Goal: Transaction & Acquisition: Purchase product/service

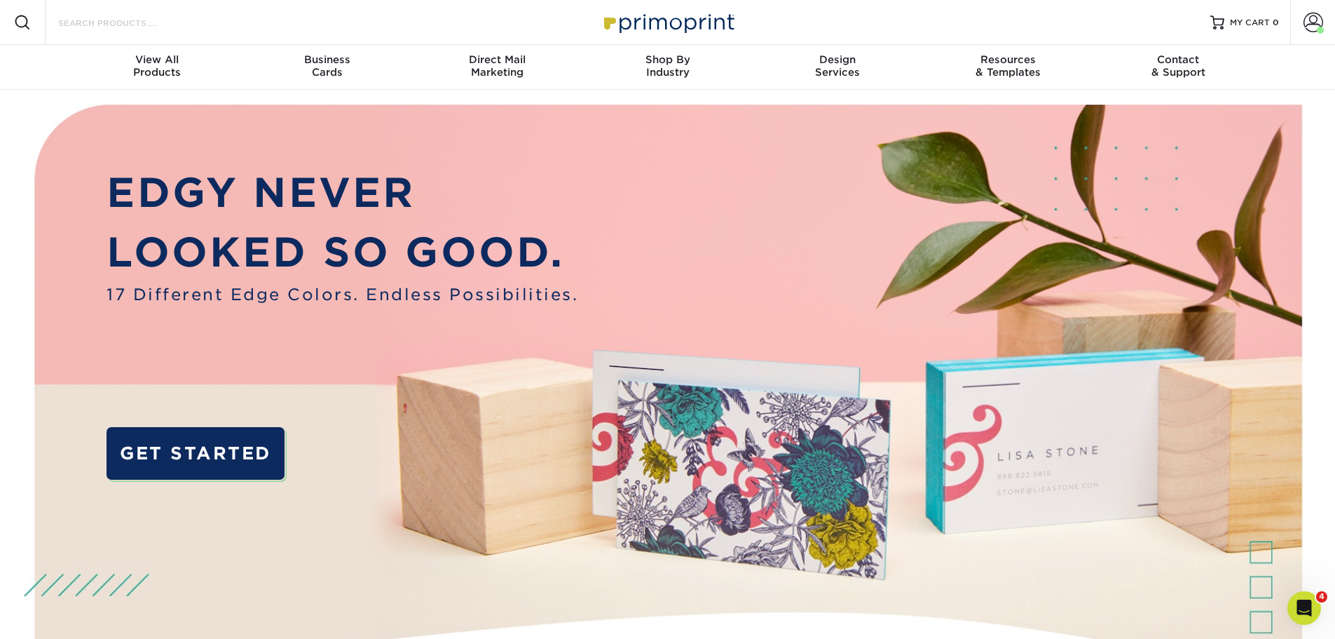
click at [163, 25] on input "Search Products" at bounding box center [125, 22] width 137 height 17
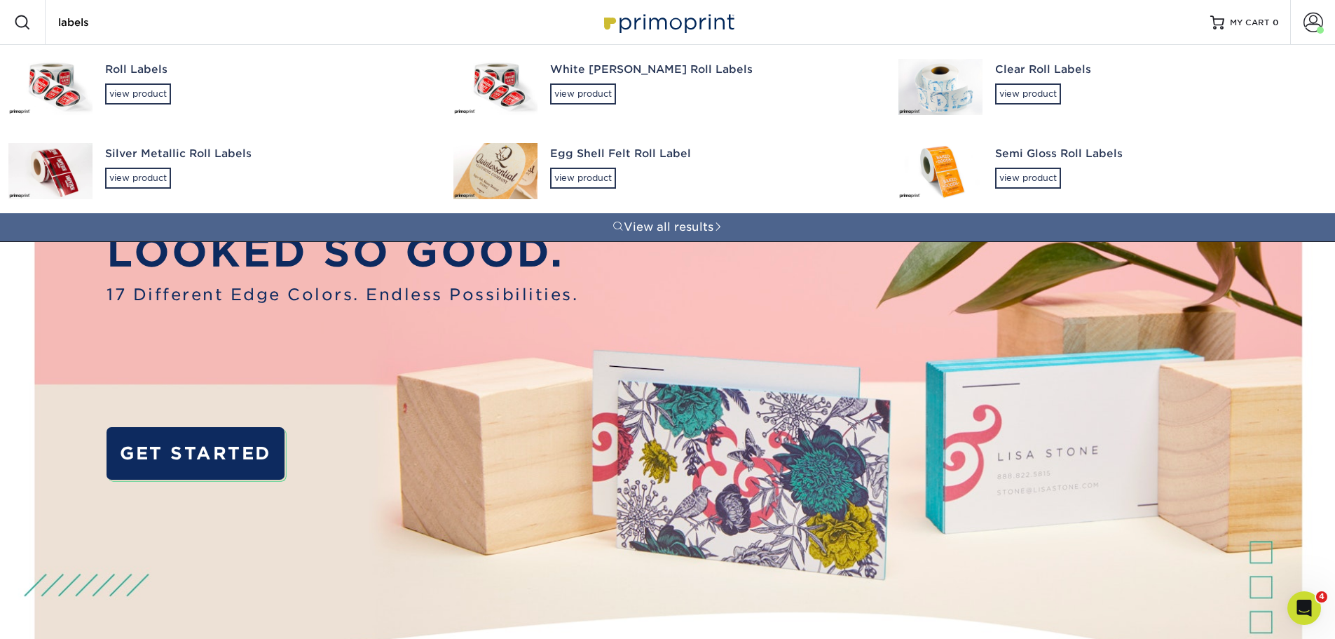
type input "labels"
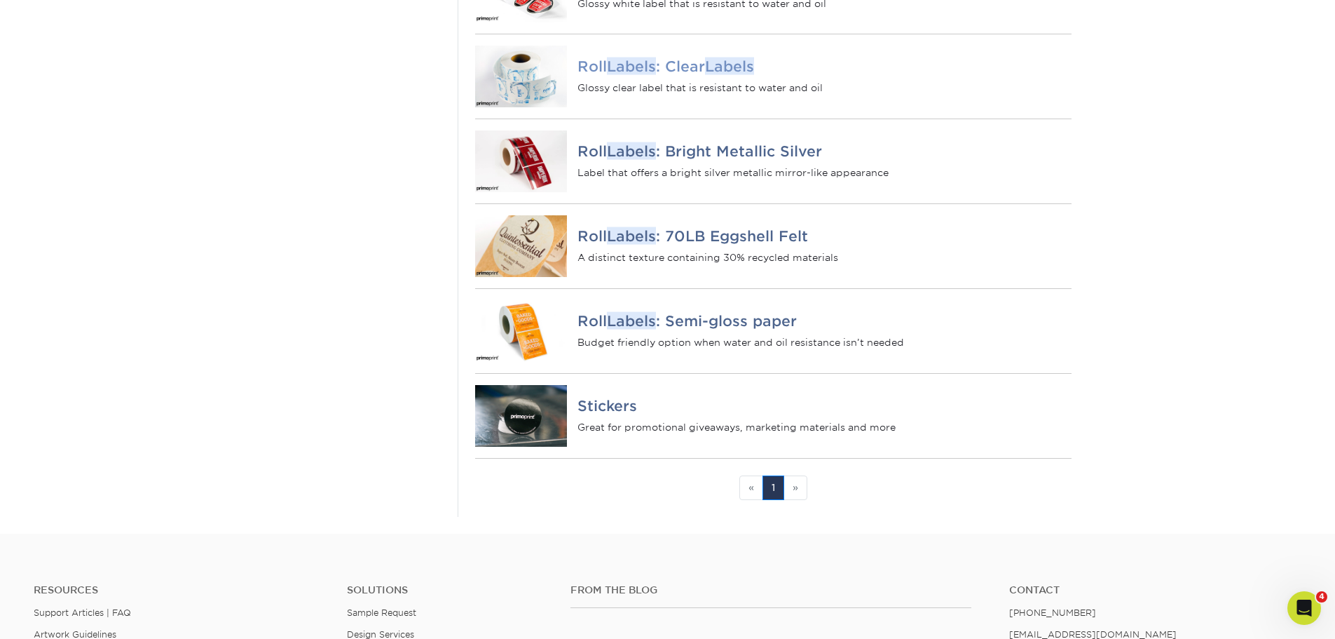
scroll to position [421, 0]
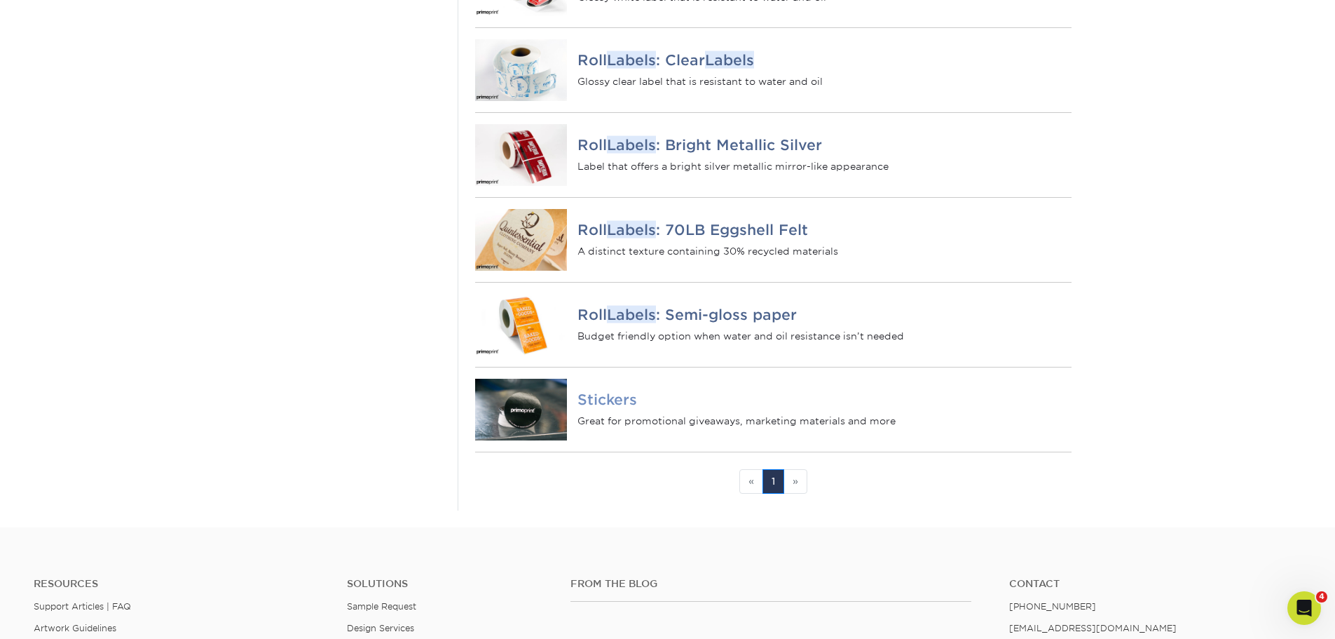
click at [613, 407] on h4 "Stickers" at bounding box center [824, 398] width 493 height 17
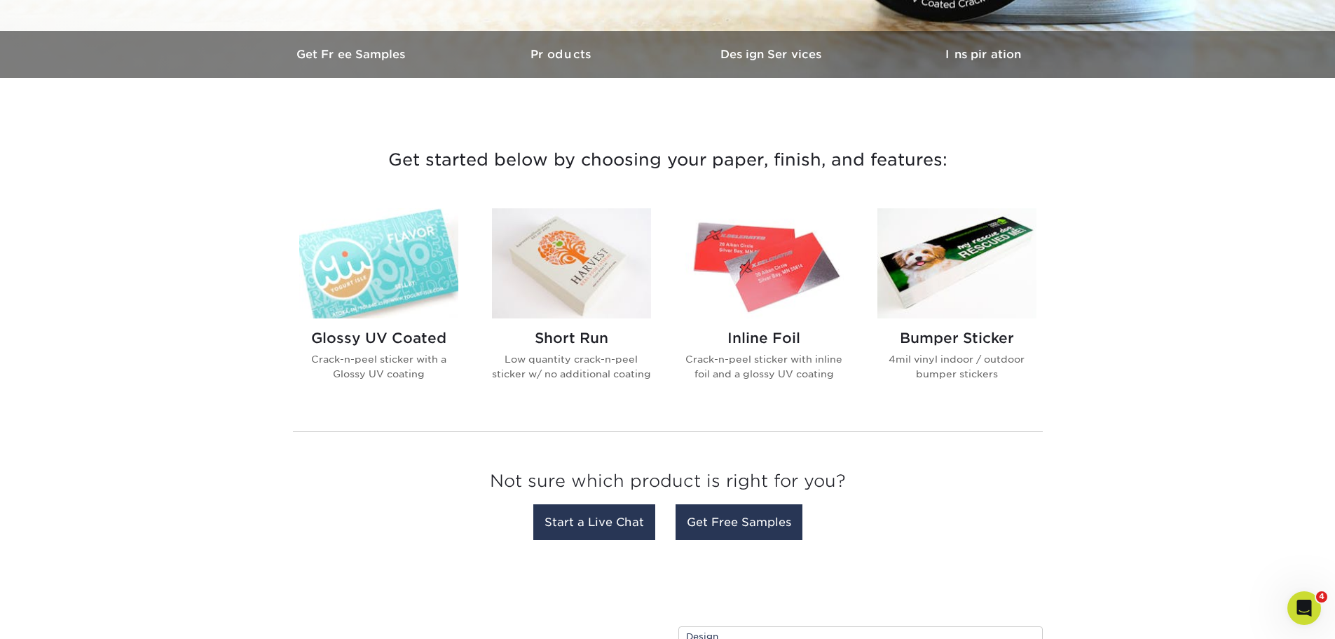
scroll to position [421, 0]
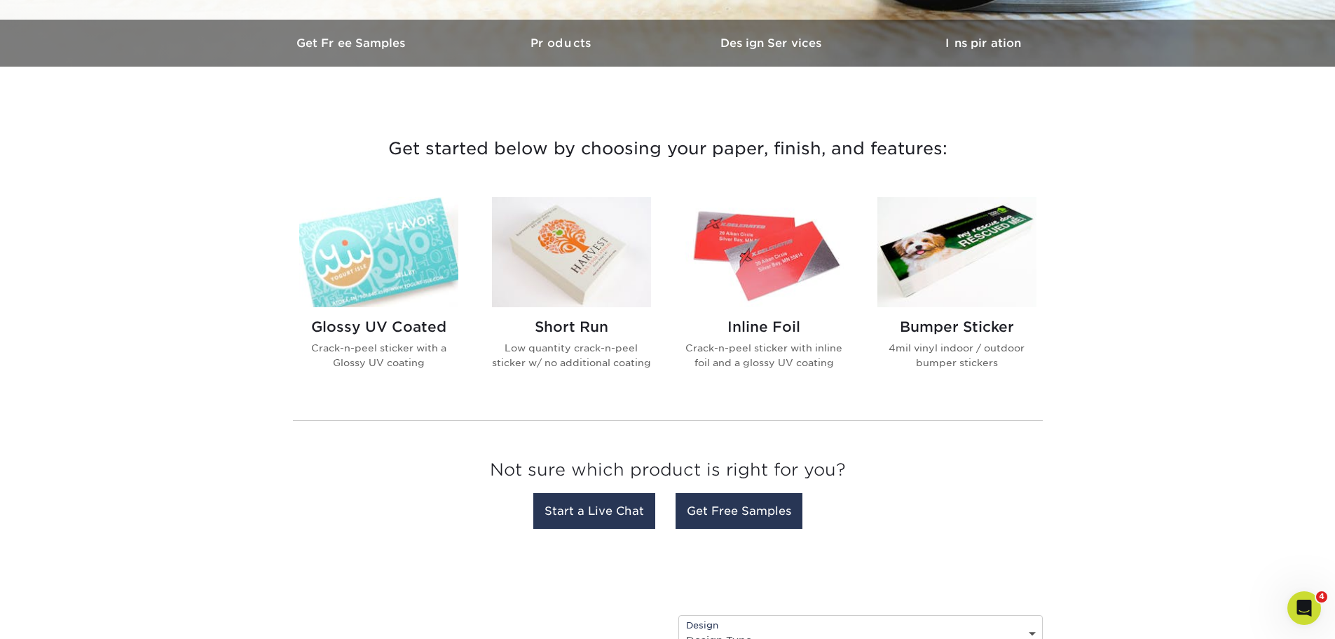
click at [567, 262] on img at bounding box center [571, 252] width 159 height 110
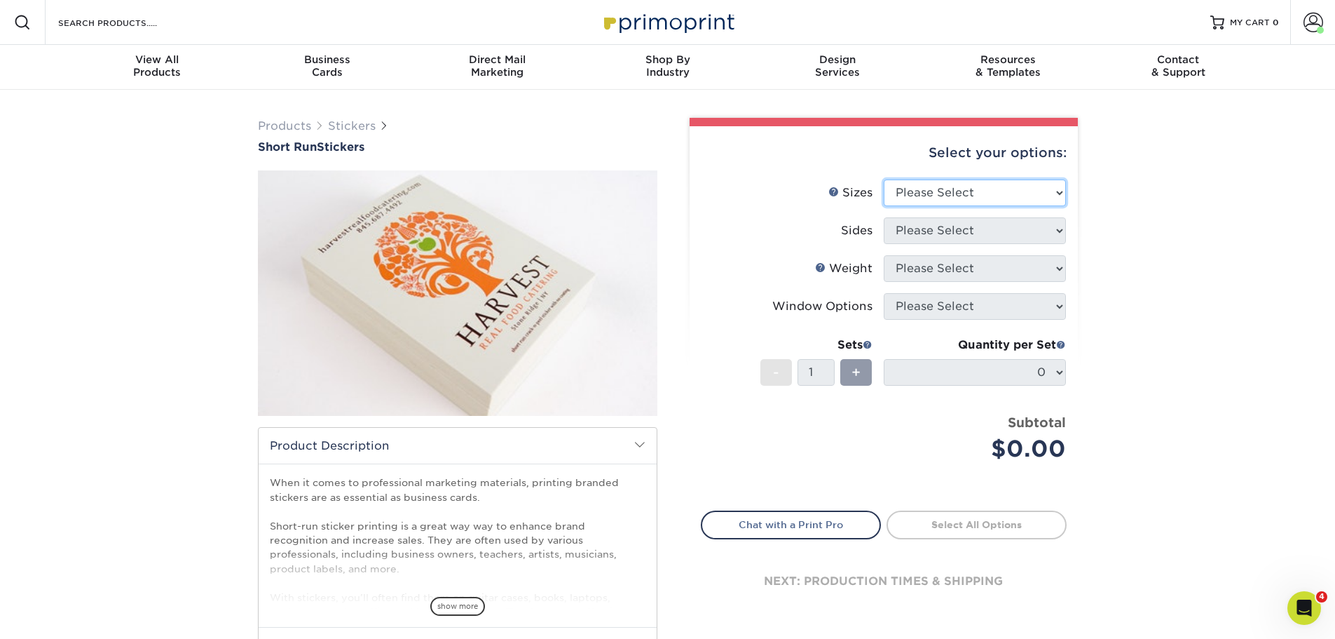
click at [1058, 193] on select "Please Select 1.5" x 3.5" 1.75" x 3.5" 2" x 2" 2" x 3" 2" x 3.5" 2" x 4" 2" x 8…" at bounding box center [975, 192] width 182 height 27
select select "4.00x6.00"
click at [884, 179] on select "Please Select 1.5" x 3.5" 1.75" x 3.5" 2" x 2" 2" x 3" 2" x 3.5" 2" x 4" 2" x 8…" at bounding box center [975, 192] width 182 height 27
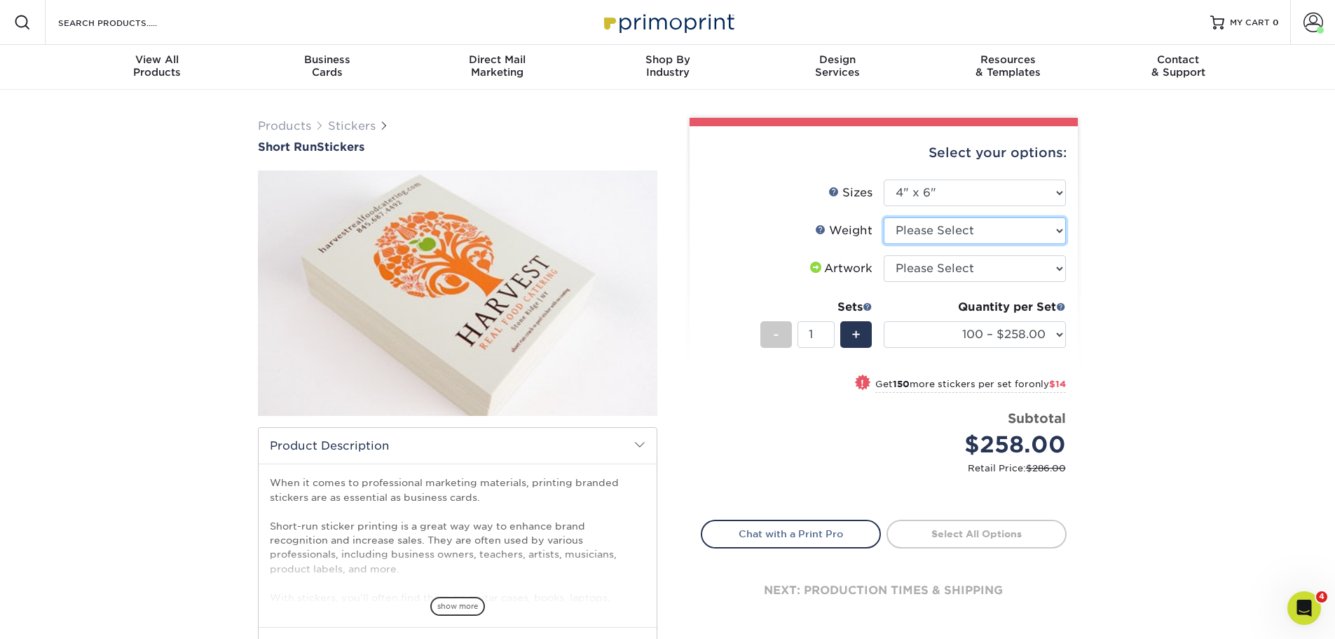
click at [1057, 232] on select "Please Select Crack and Peel" at bounding box center [975, 230] width 182 height 27
select select "Crack and Peel"
click at [884, 217] on select "Please Select Crack and Peel" at bounding box center [975, 230] width 182 height 27
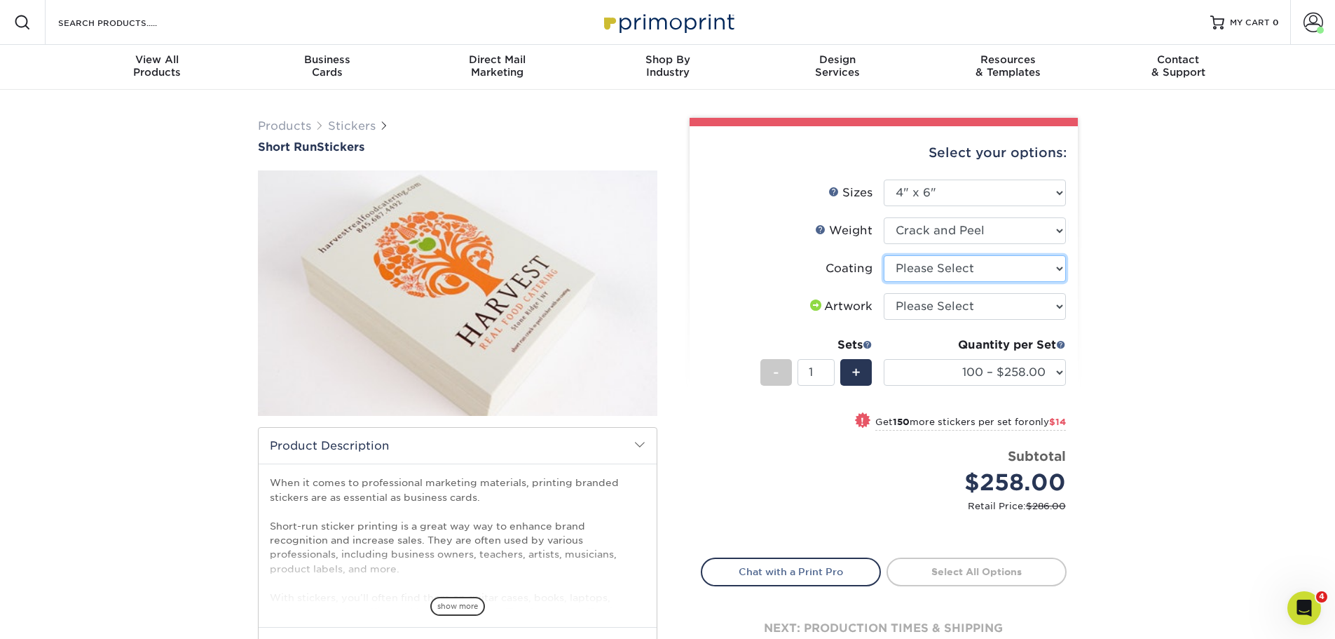
click at [1062, 267] on select at bounding box center [975, 268] width 182 height 27
select select "3e7618de-abca-4bda-9f97-8b9129e913d8"
click at [884, 255] on select at bounding box center [975, 268] width 182 height 27
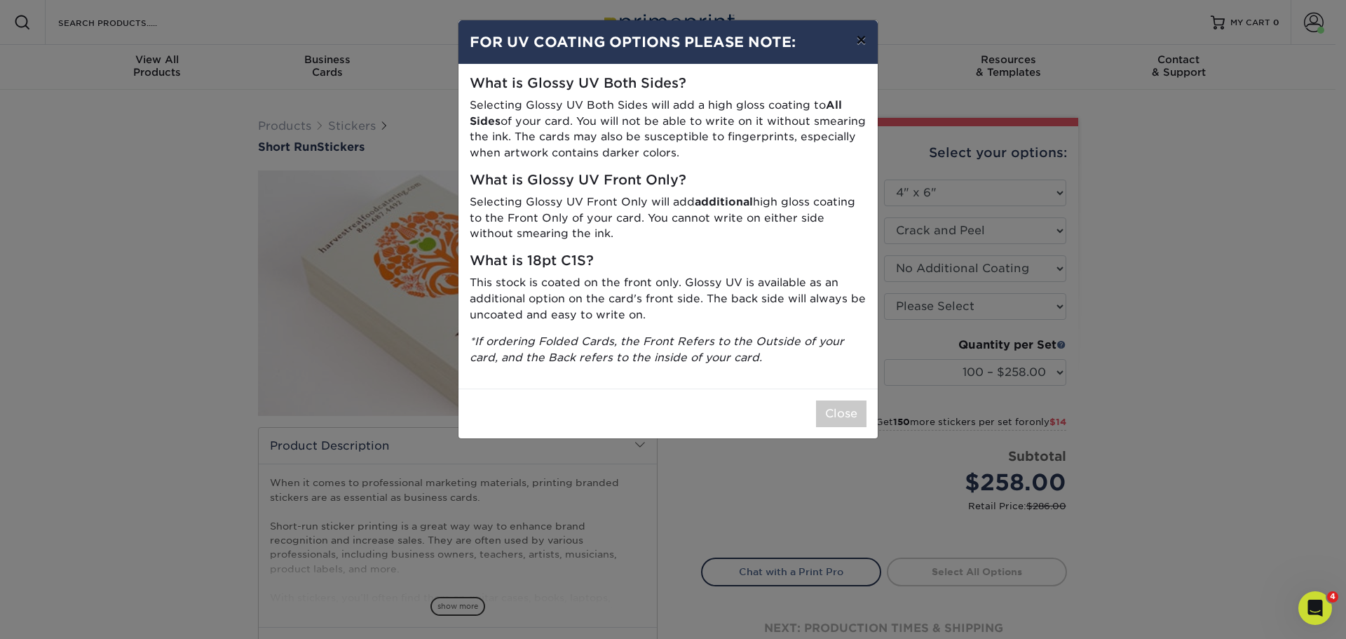
click at [862, 43] on button "×" at bounding box center [861, 39] width 32 height 39
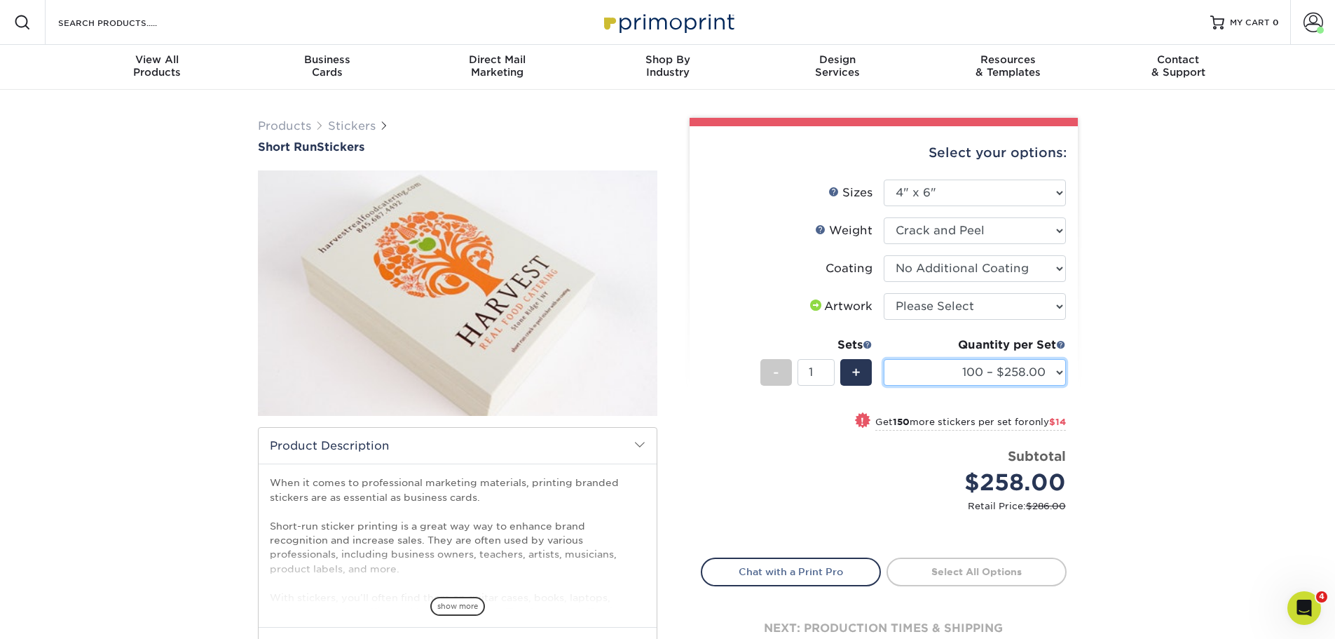
click at [1056, 369] on select "100 – $258.00 250 – $272.00 500 – $283.00" at bounding box center [975, 372] width 182 height 27
select select "500 – $283.00"
click at [884, 359] on select "100 – $258.00 250 – $272.00 500 – $283.00" at bounding box center [975, 372] width 182 height 27
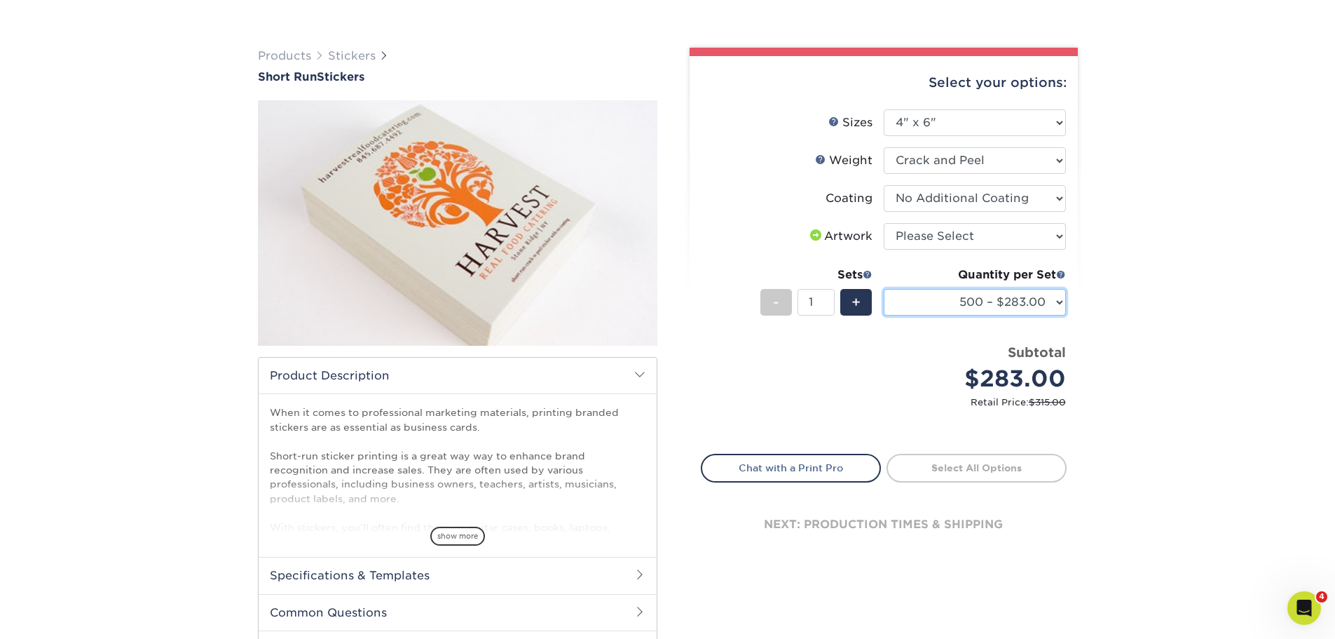
scroll to position [140, 0]
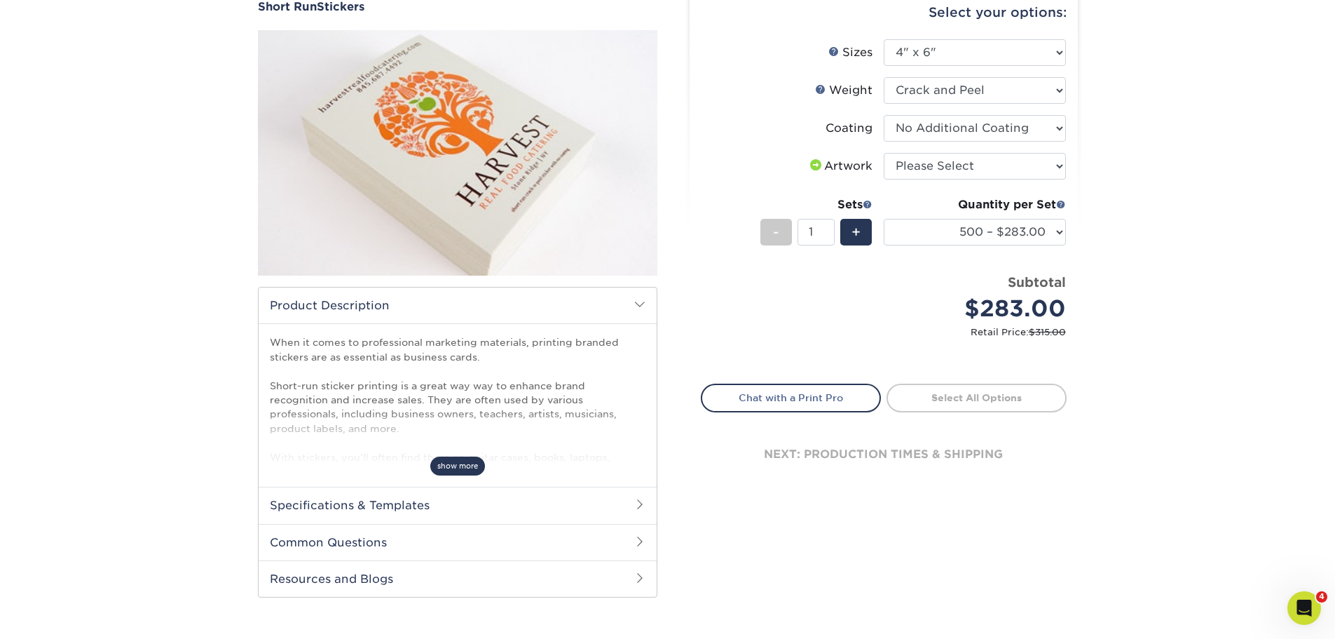
click at [447, 472] on span "show more" at bounding box center [457, 465] width 55 height 19
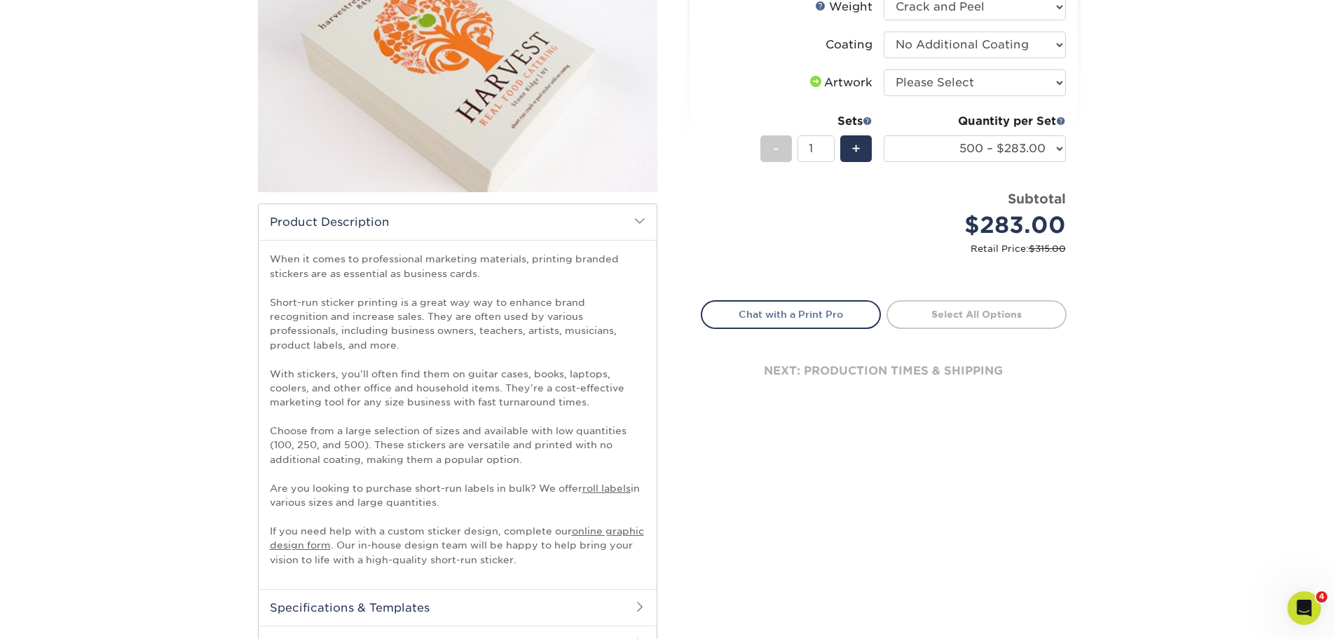
scroll to position [280, 0]
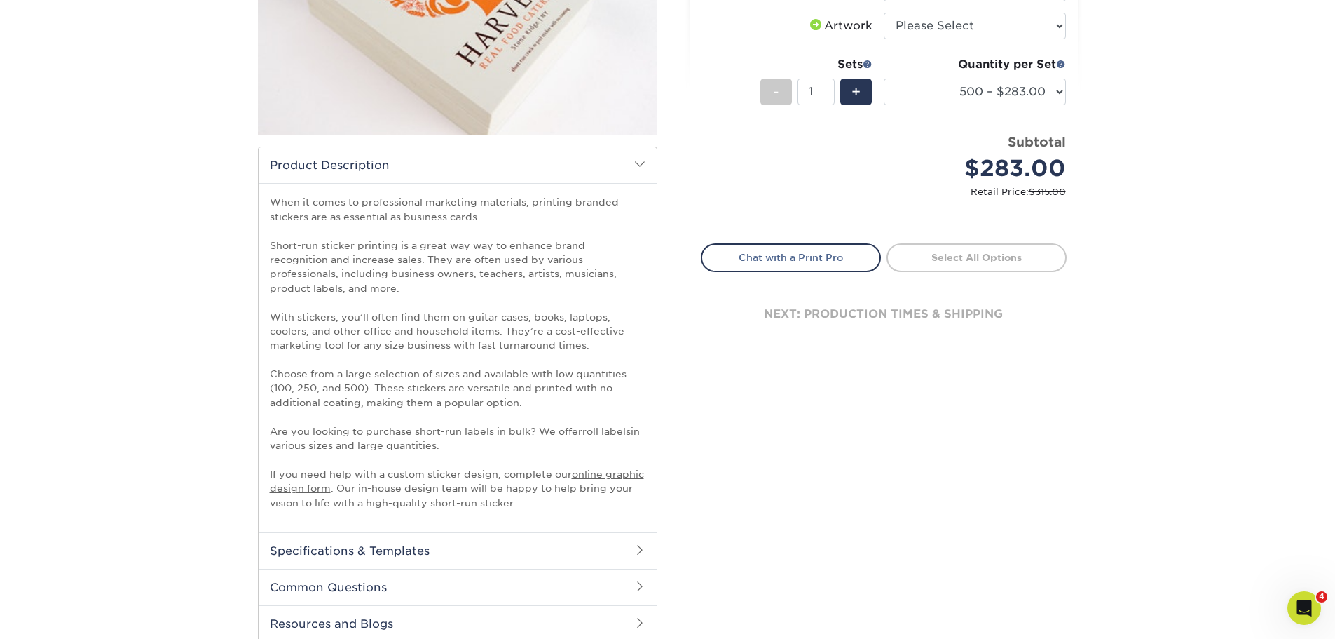
click at [639, 544] on span at bounding box center [639, 549] width 11 height 11
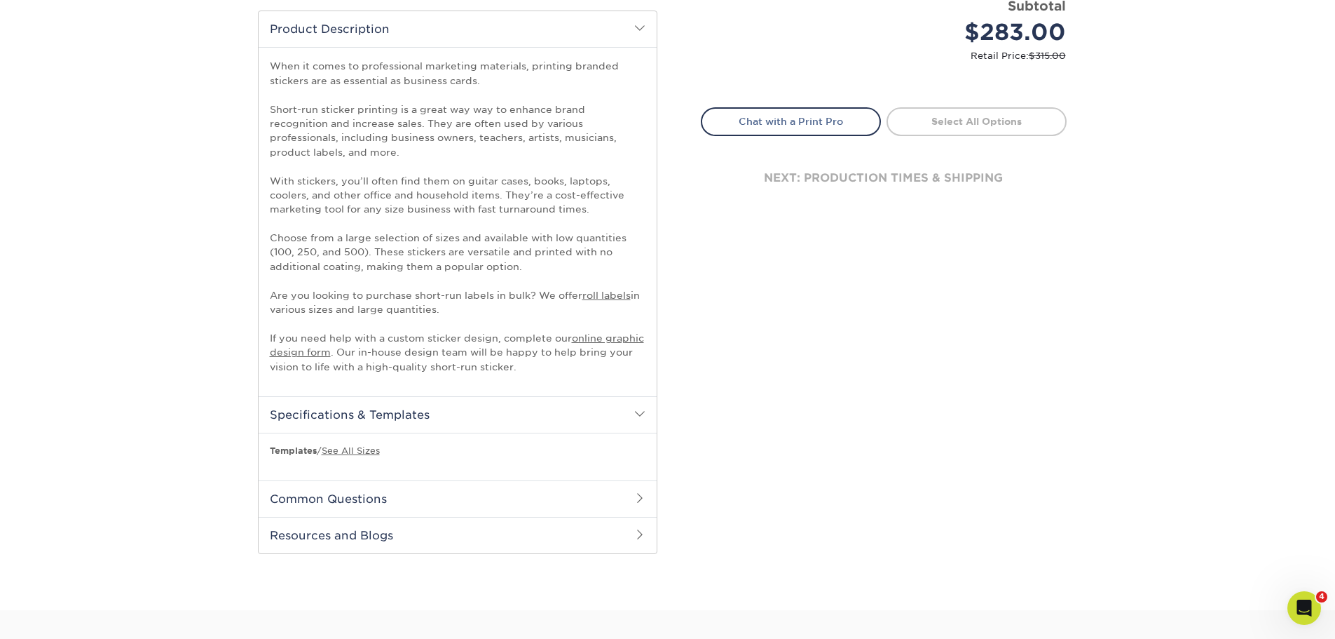
scroll to position [421, 0]
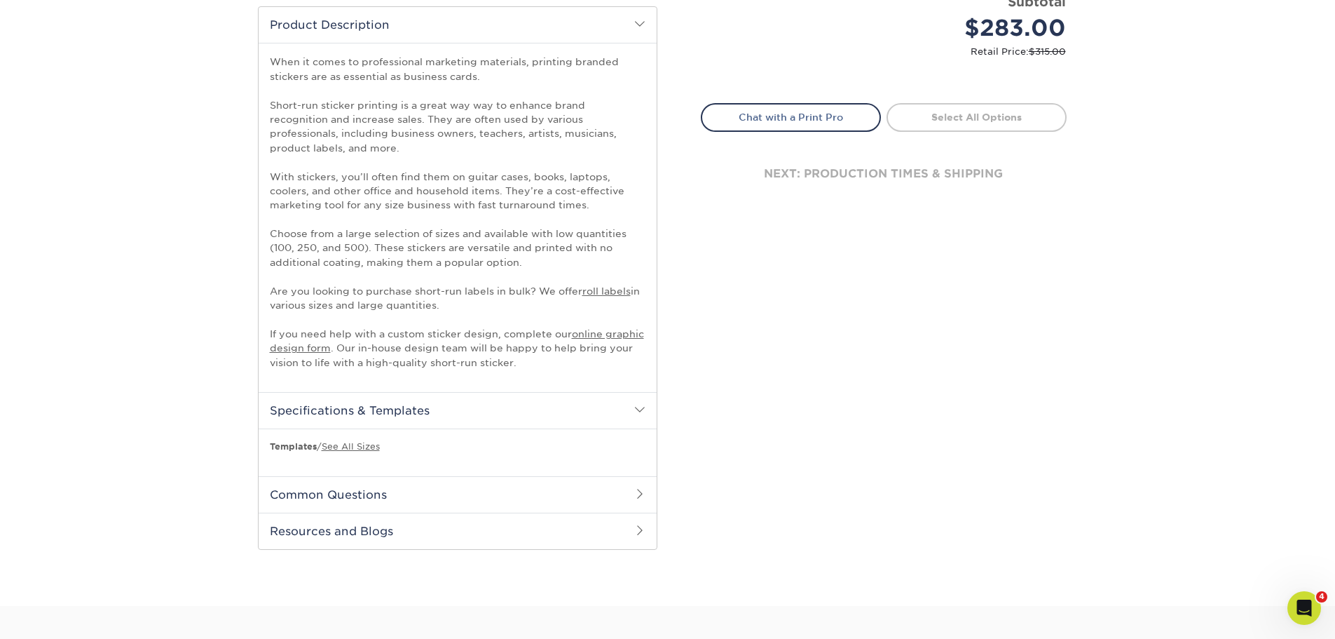
click at [348, 480] on h2 "Common Questions" at bounding box center [458, 494] width 398 height 36
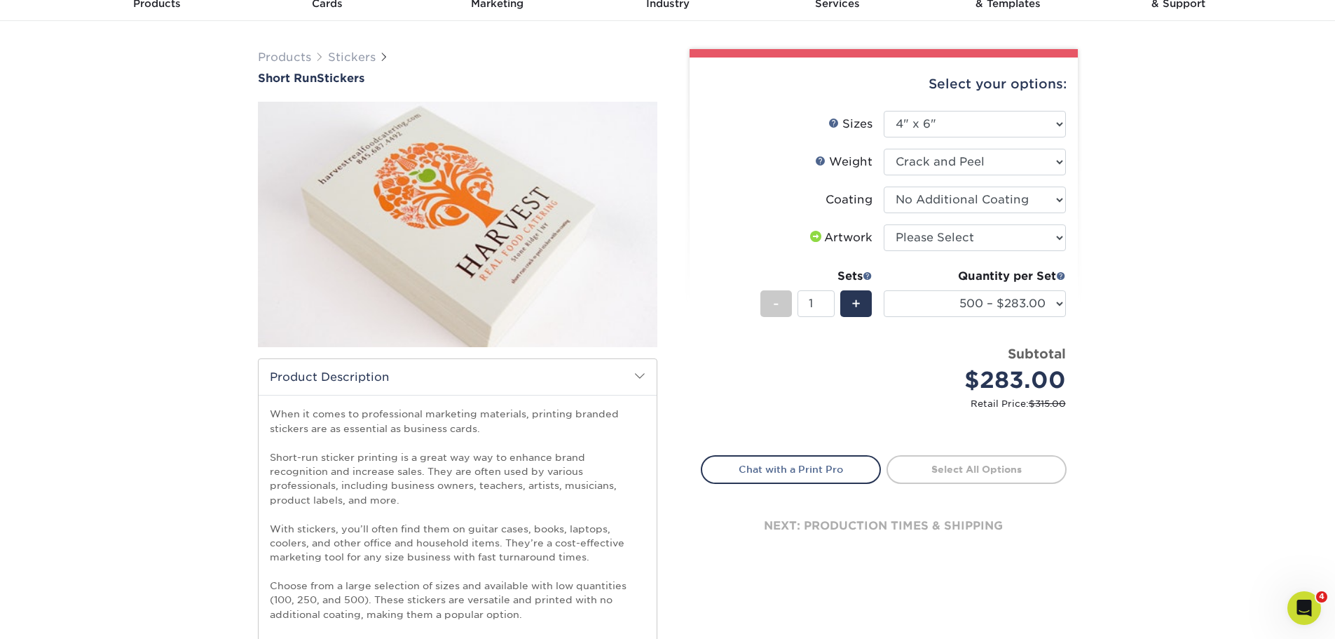
scroll to position [0, 0]
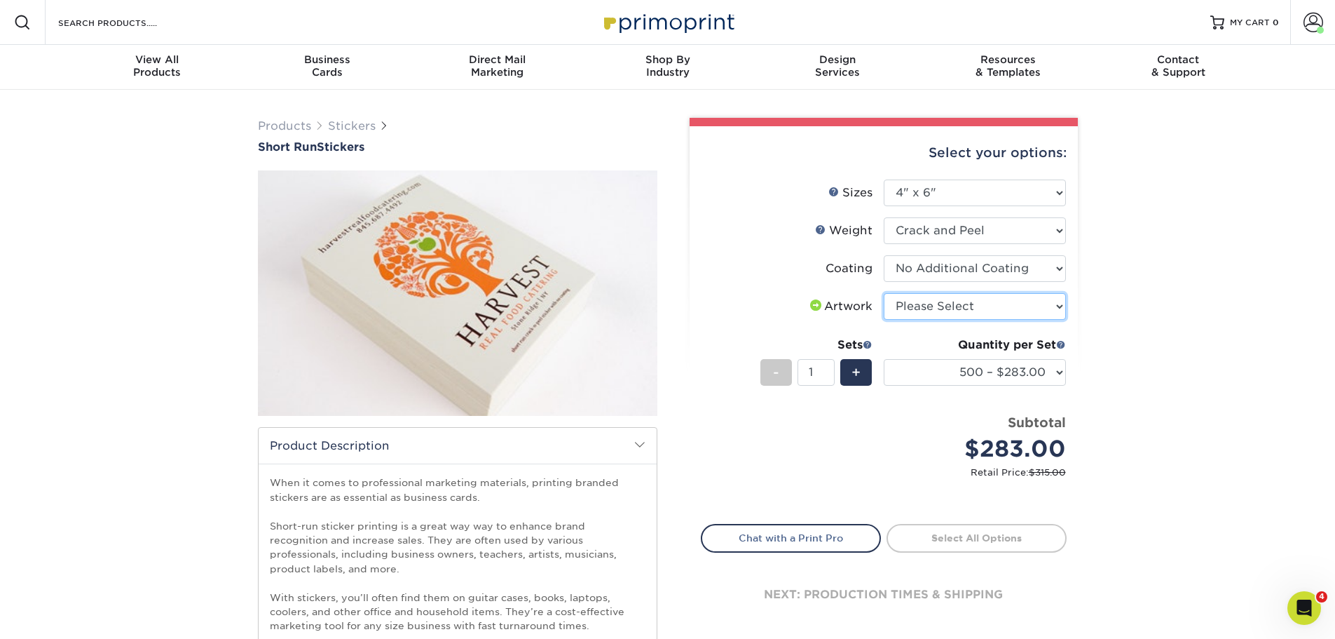
click at [938, 308] on select "Please Select I will upload files I need a design - $50" at bounding box center [975, 306] width 182 height 27
select select "upload"
click at [884, 293] on select "Please Select I will upload files I need a design - $50" at bounding box center [975, 306] width 182 height 27
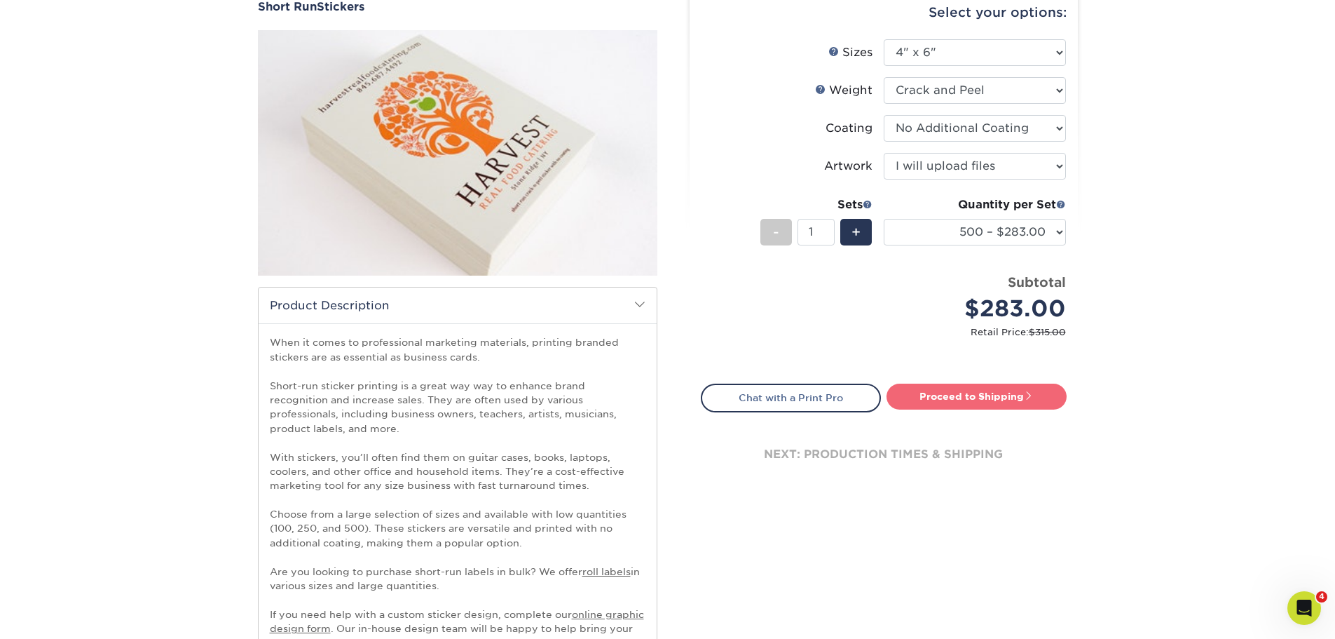
click at [978, 387] on link "Proceed to Shipping" at bounding box center [977, 395] width 180 height 25
type input "Set 1"
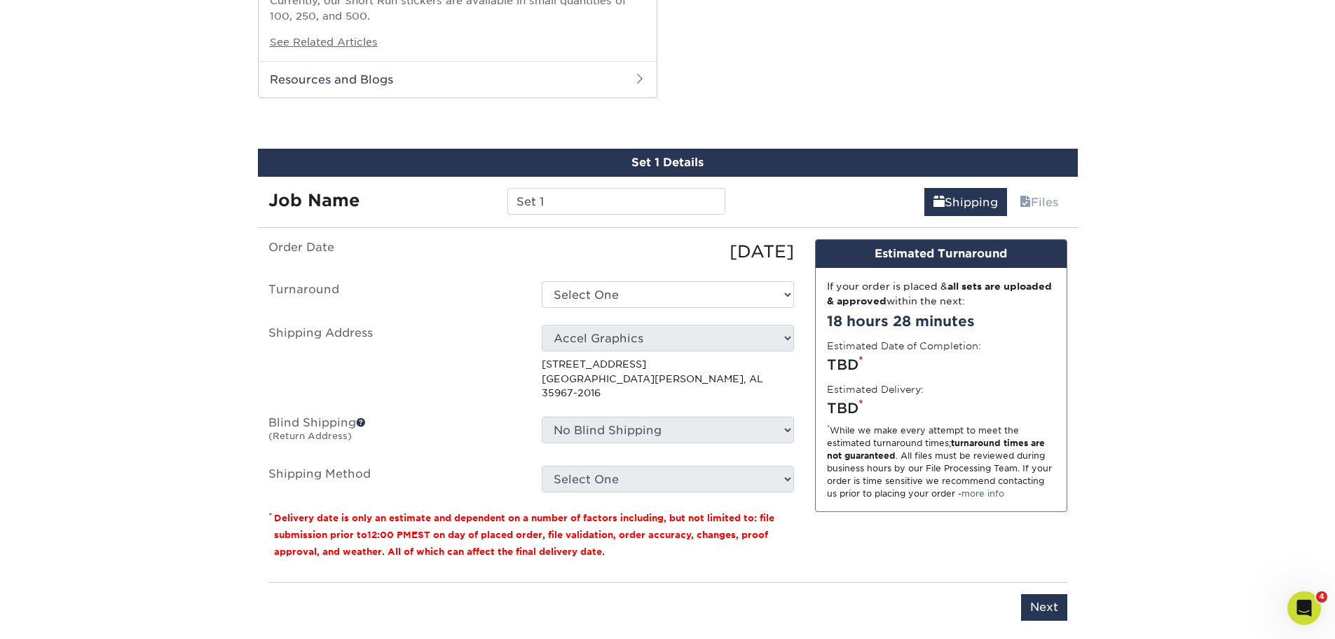
scroll to position [1028, 0]
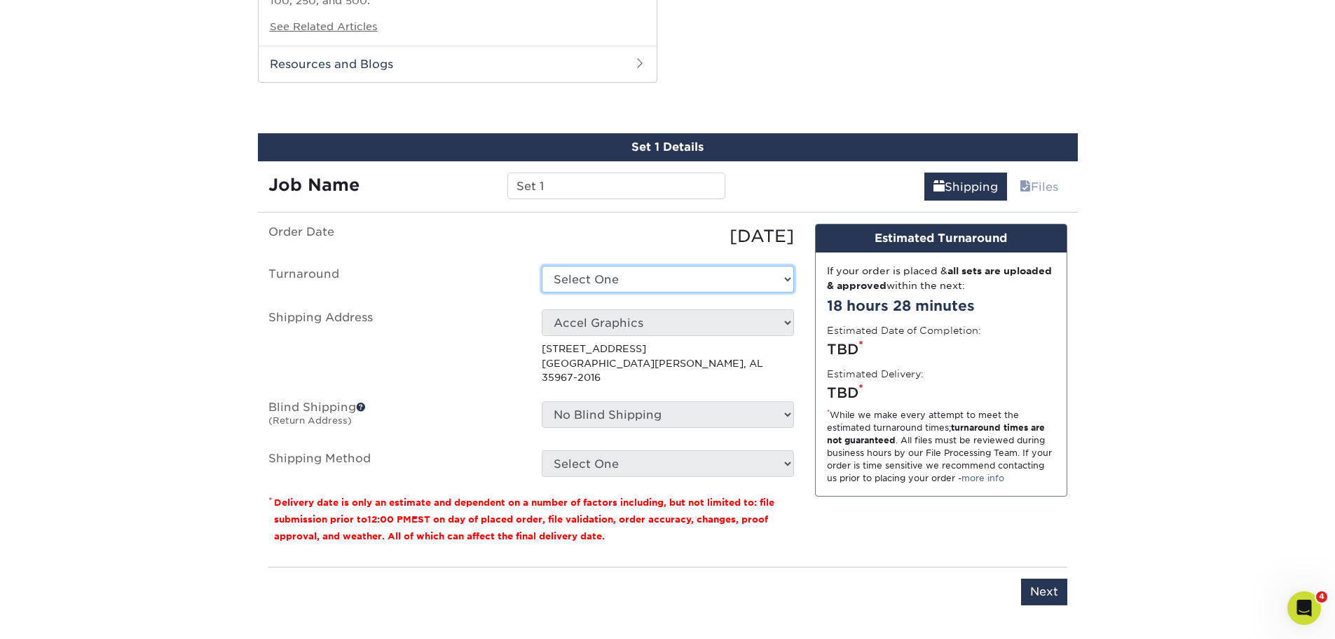
click at [685, 271] on select "Select One 2-4 Business Days Next Business Day (+$80.24)" at bounding box center [668, 279] width 252 height 27
select select "914400f0-0249-4df1-b03b-99490b146bf6"
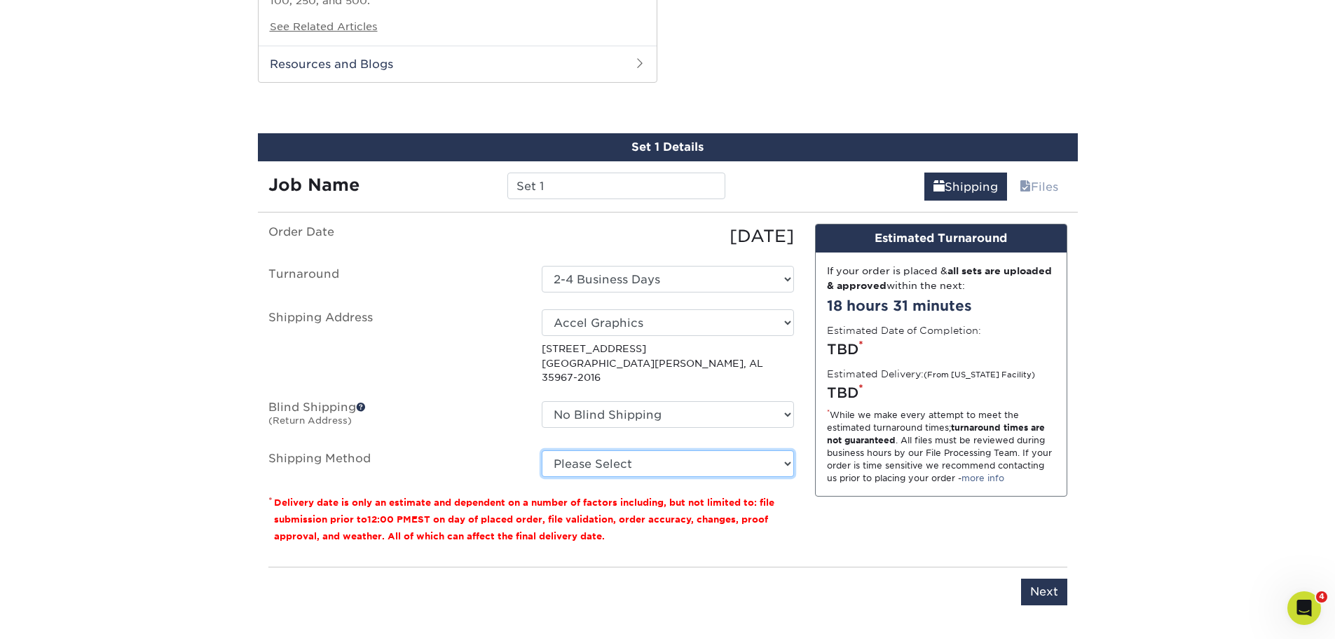
click at [652, 450] on select "Please Select Ground Shipping (+$24.39) 3 Day Shipping Service (+$26.54) 2 Day …" at bounding box center [668, 463] width 252 height 27
select select "03"
click at [542, 450] on select "Please Select Ground Shipping (+$24.39) 3 Day Shipping Service (+$26.54) 2 Day …" at bounding box center [668, 463] width 252 height 27
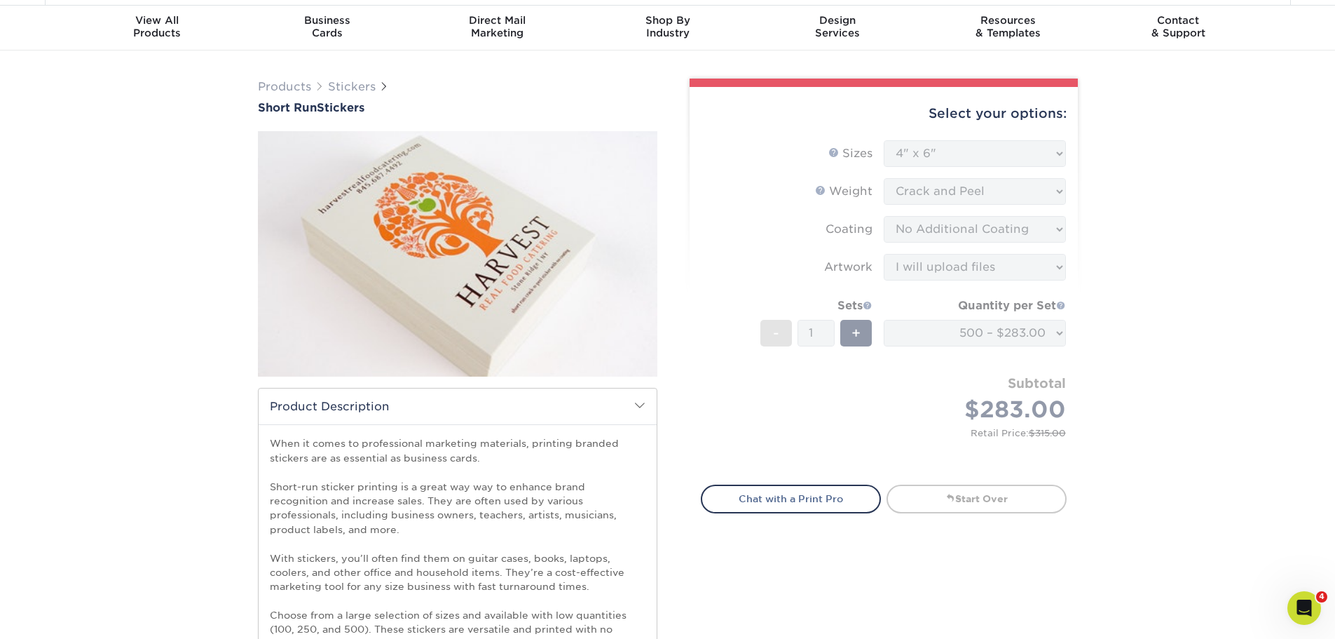
scroll to position [0, 0]
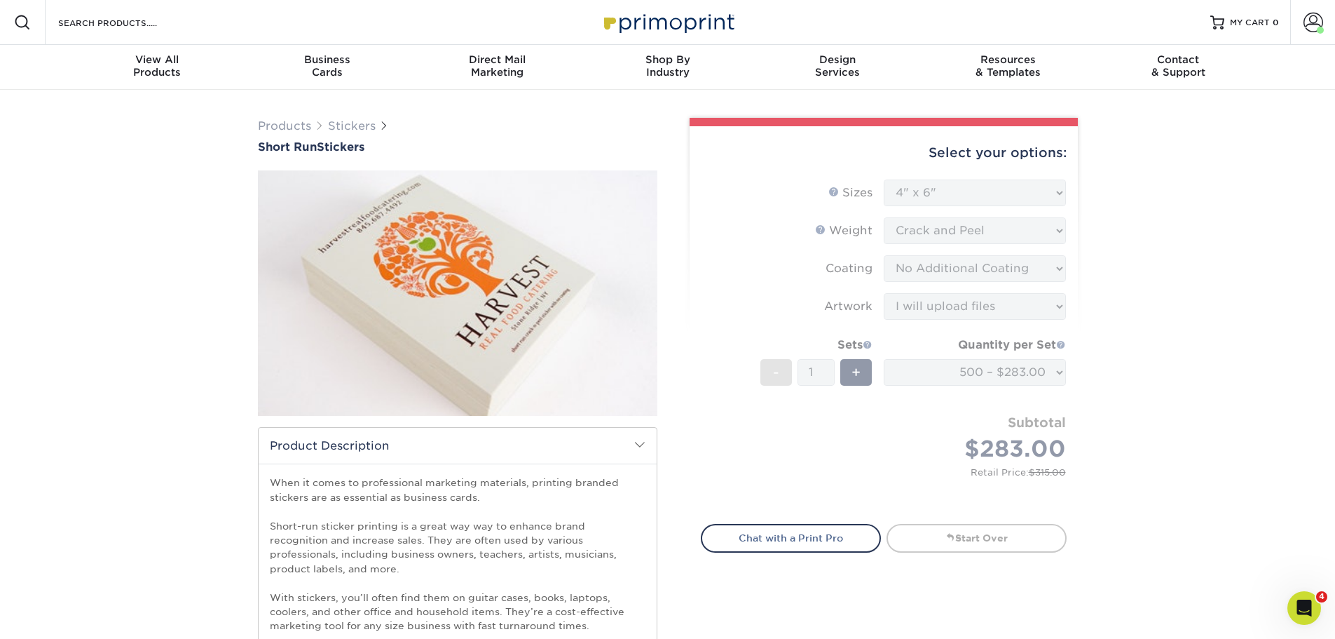
click at [199, 22] on div "Resources Menu Search Products Account Welcome, Johnny Primo Client Account Das…" at bounding box center [667, 22] width 1335 height 45
click at [118, 27] on input "Search Products" at bounding box center [125, 22] width 137 height 17
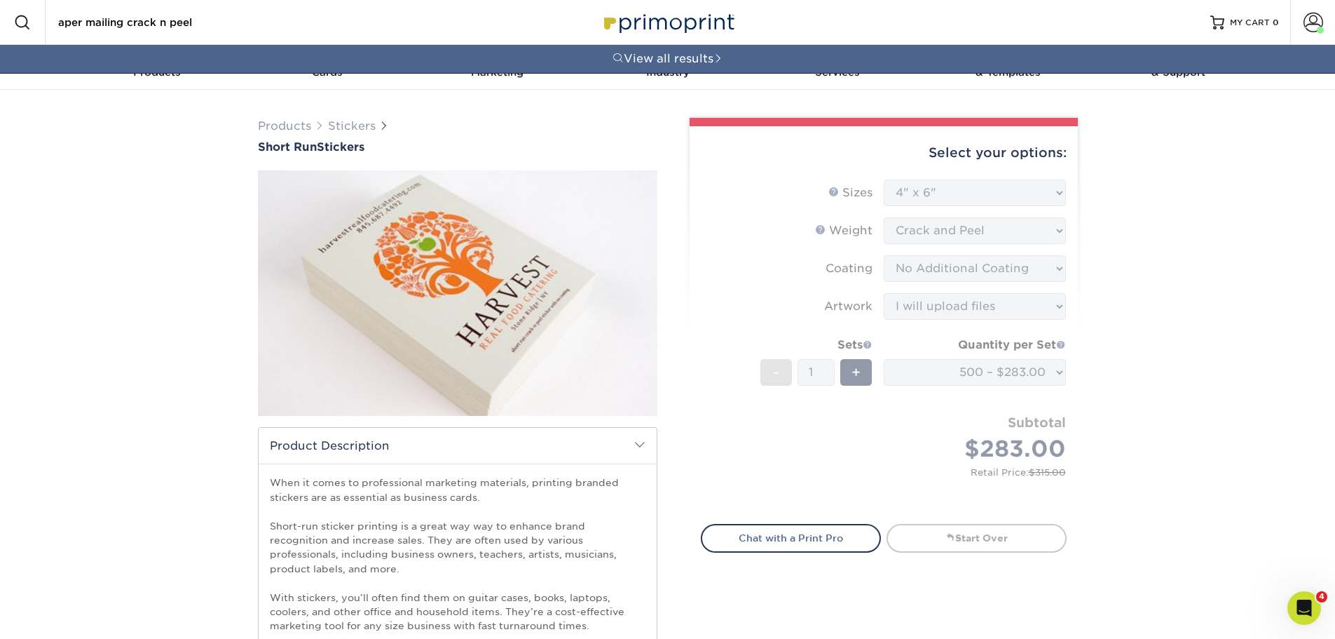
scroll to position [0, 10]
type input "paper mailing crack n peel"
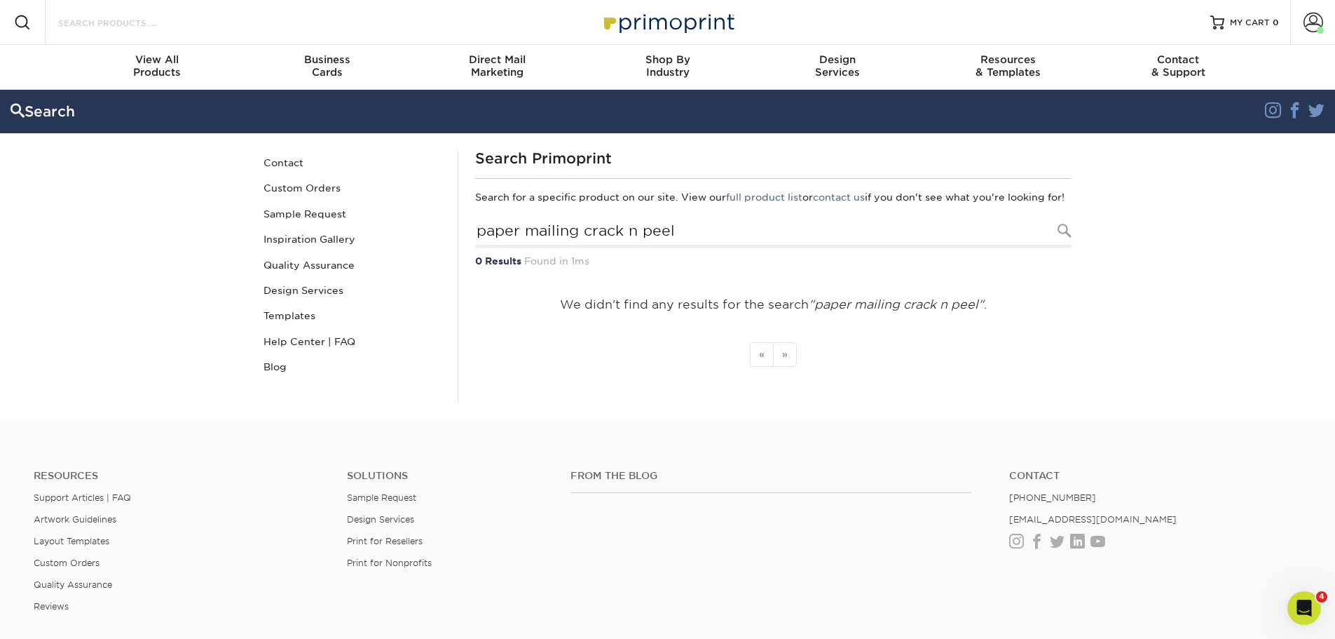
click at [156, 17] on input "Search Products" at bounding box center [125, 22] width 137 height 17
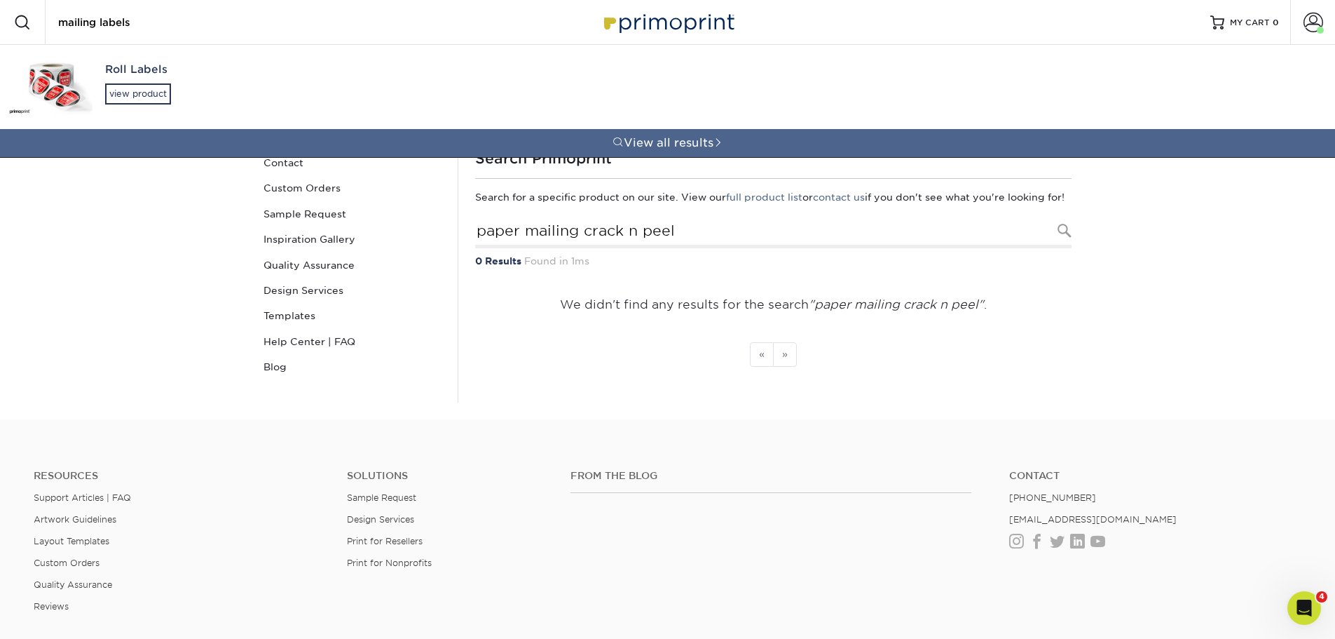
type input "mailing labels'"
